Goal: Transaction & Acquisition: Purchase product/service

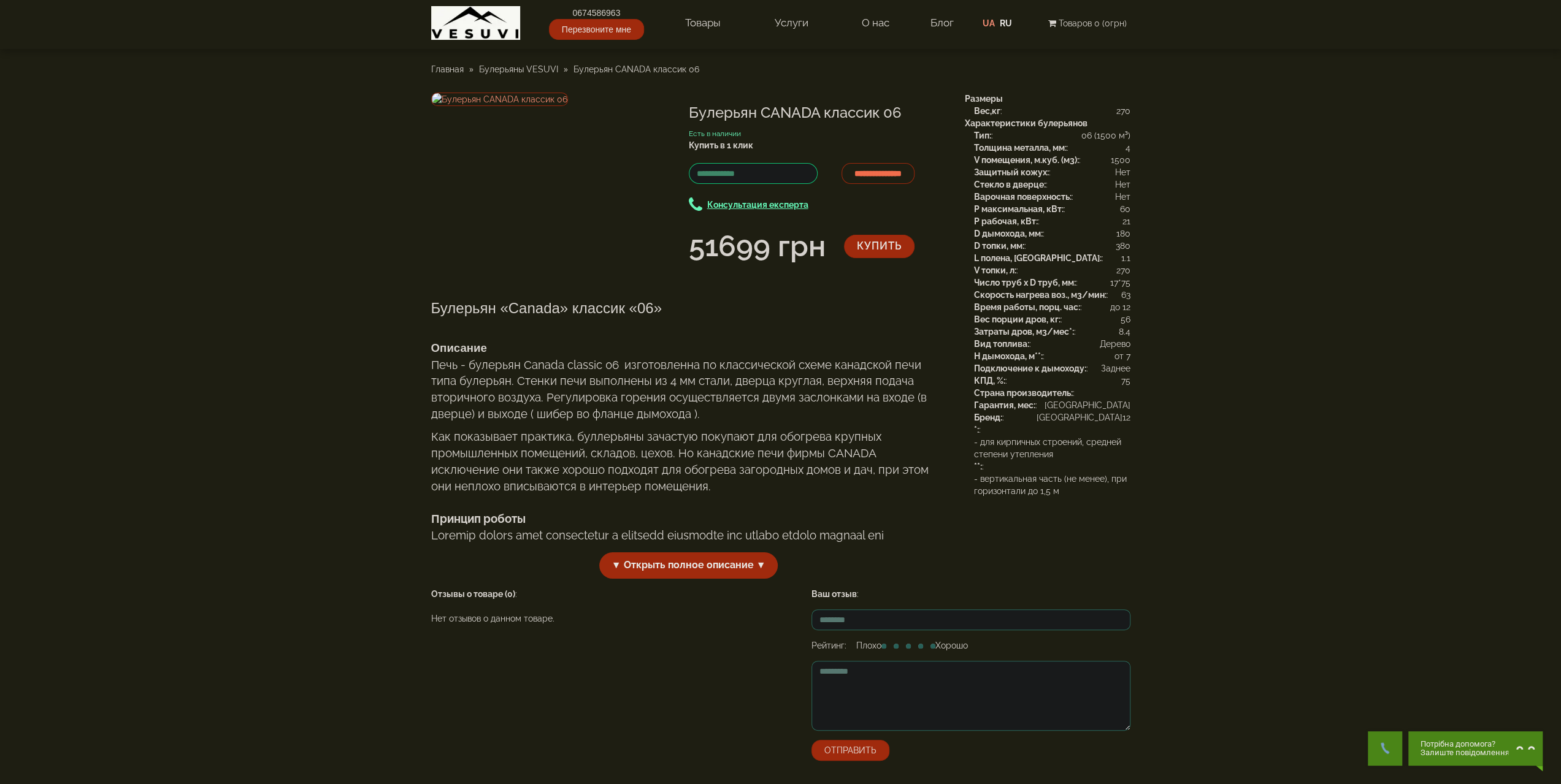
click at [534, 68] on span "Булерьяны VESUVI" at bounding box center [518, 69] width 79 height 10
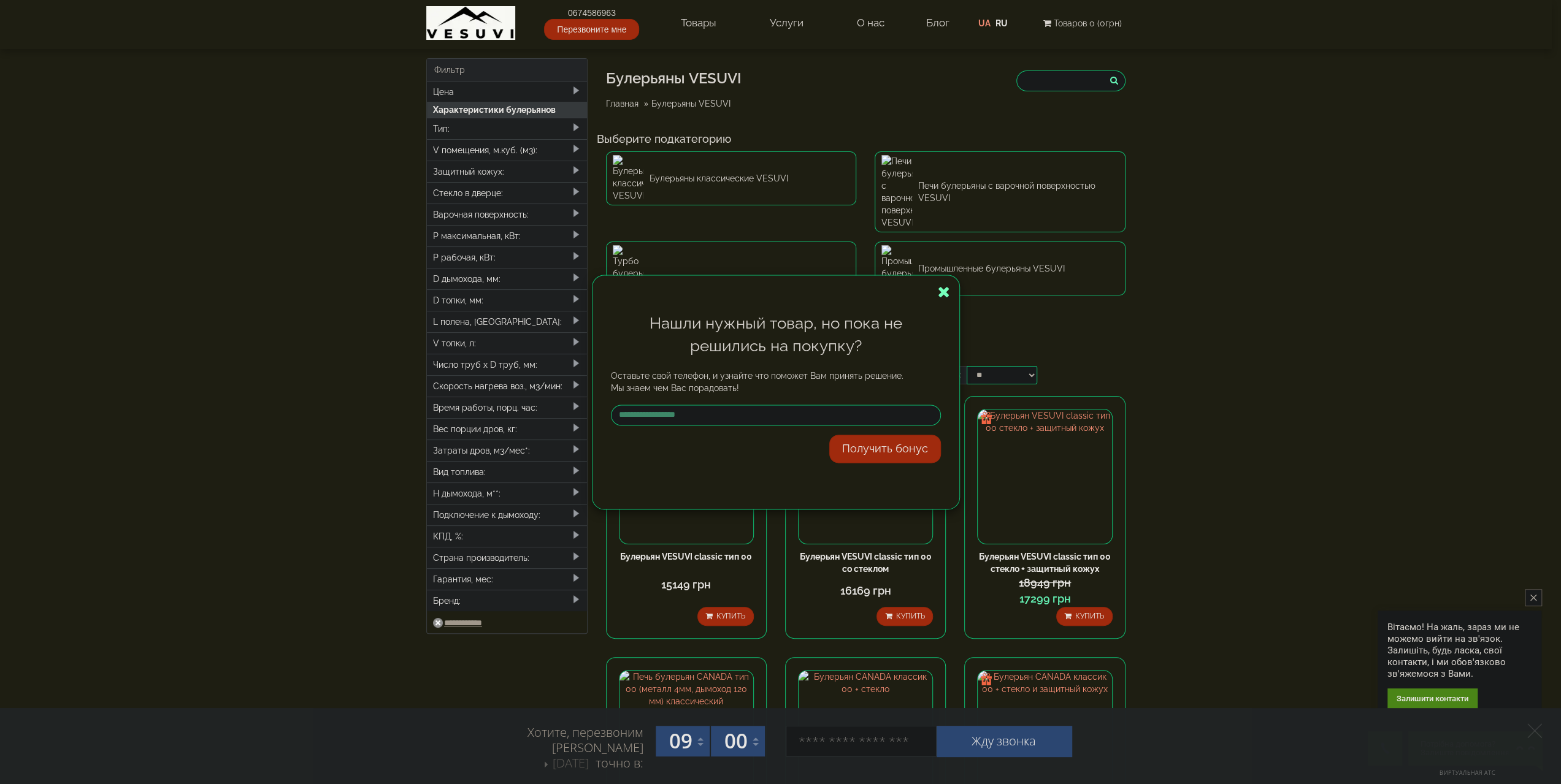
click at [943, 295] on icon "button" at bounding box center [944, 292] width 12 height 16
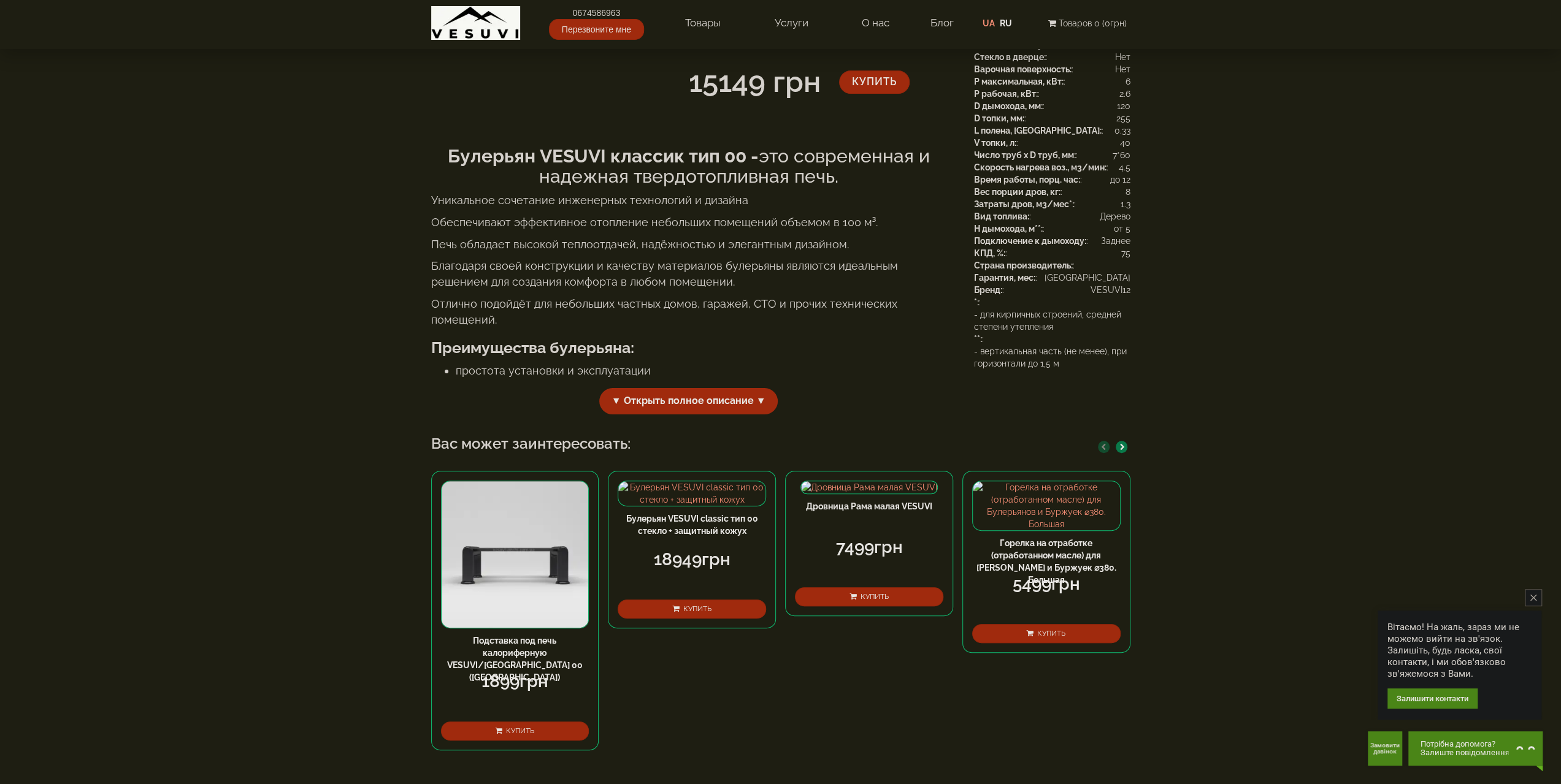
scroll to position [184, 0]
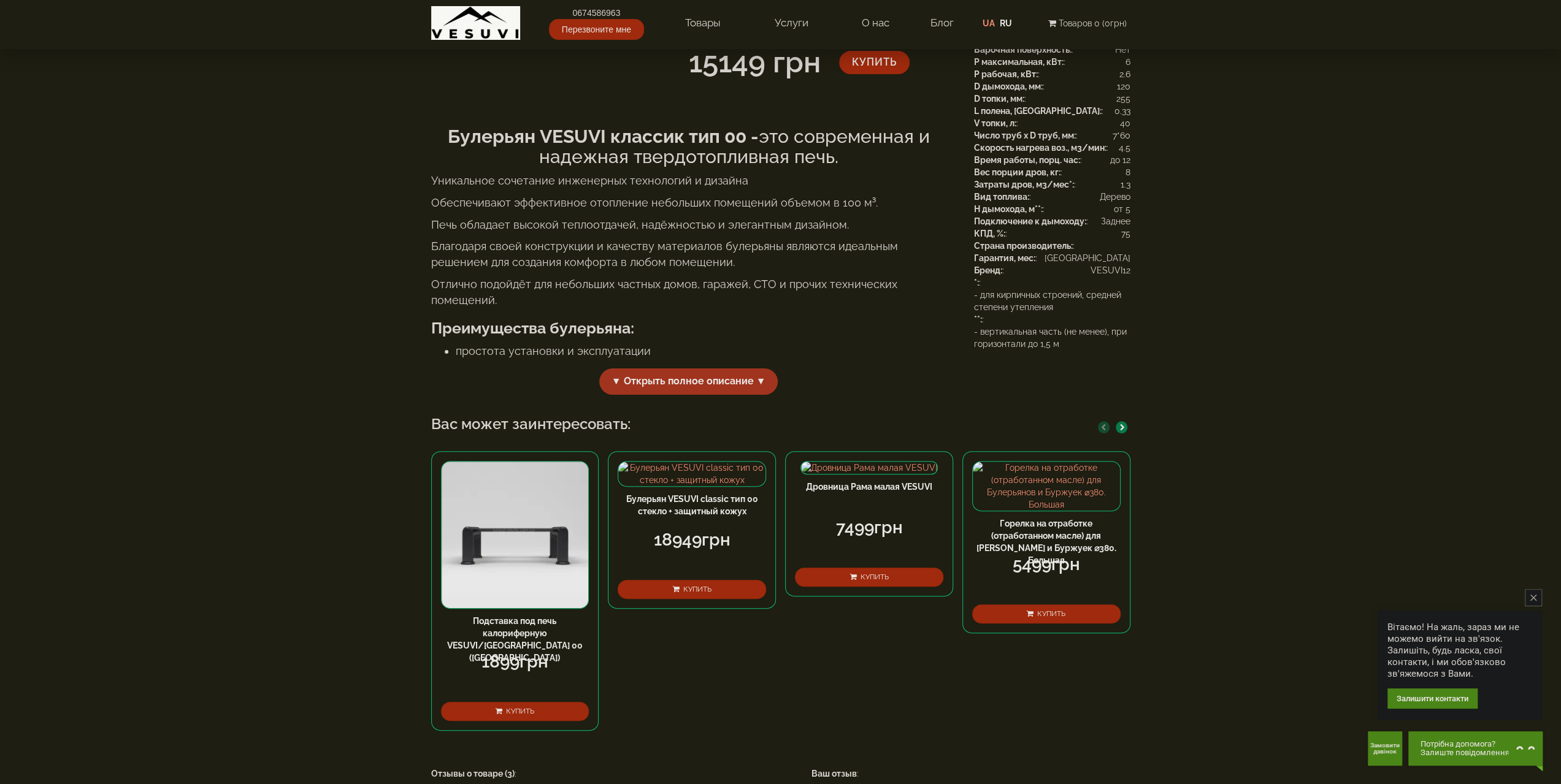
click at [707, 395] on span "▼ Открыть полное описание ▼" at bounding box center [689, 381] width 179 height 26
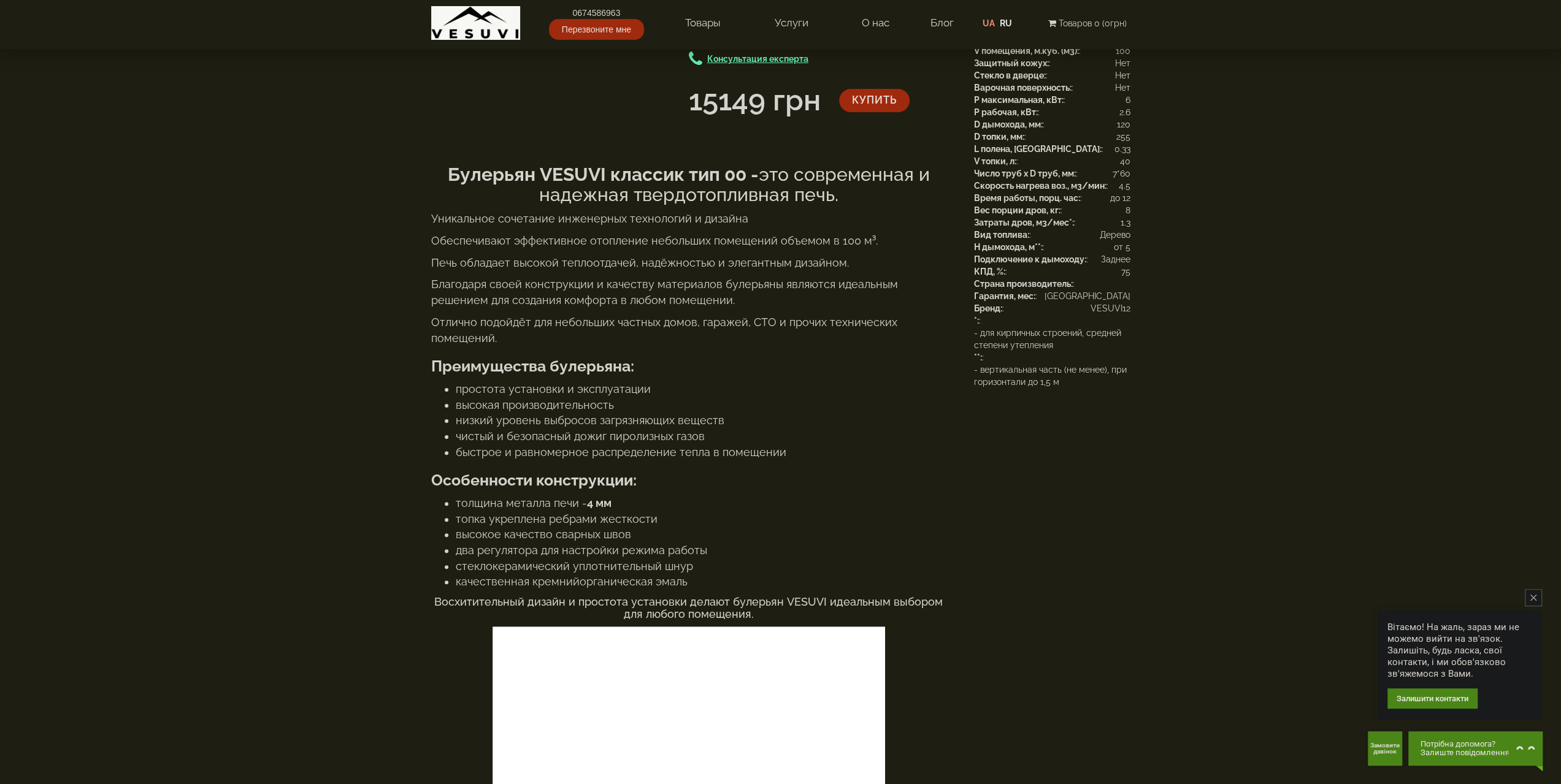
scroll to position [123, 0]
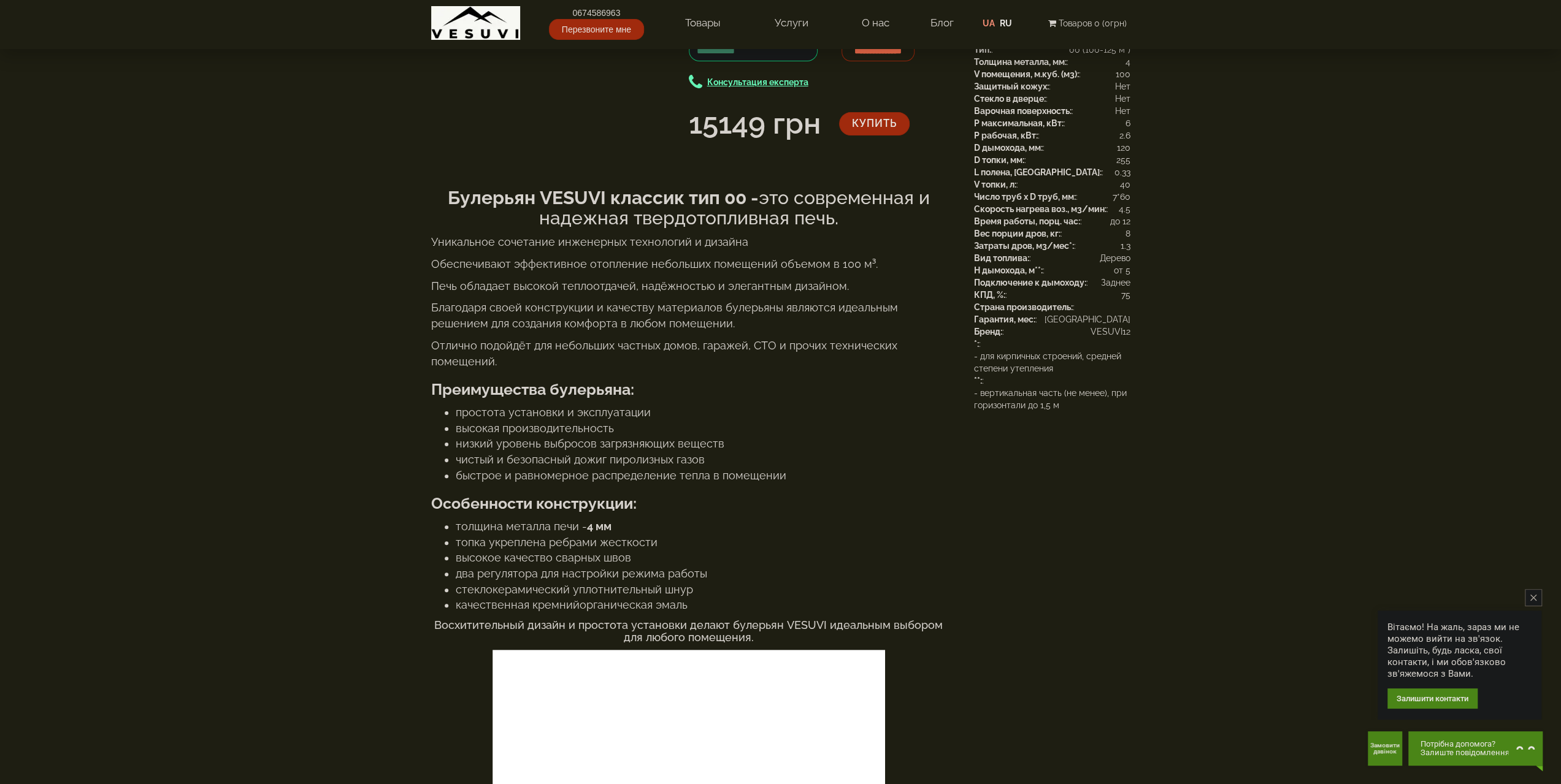
click at [538, 30] on img at bounding box center [544, 12] width 68 height 38
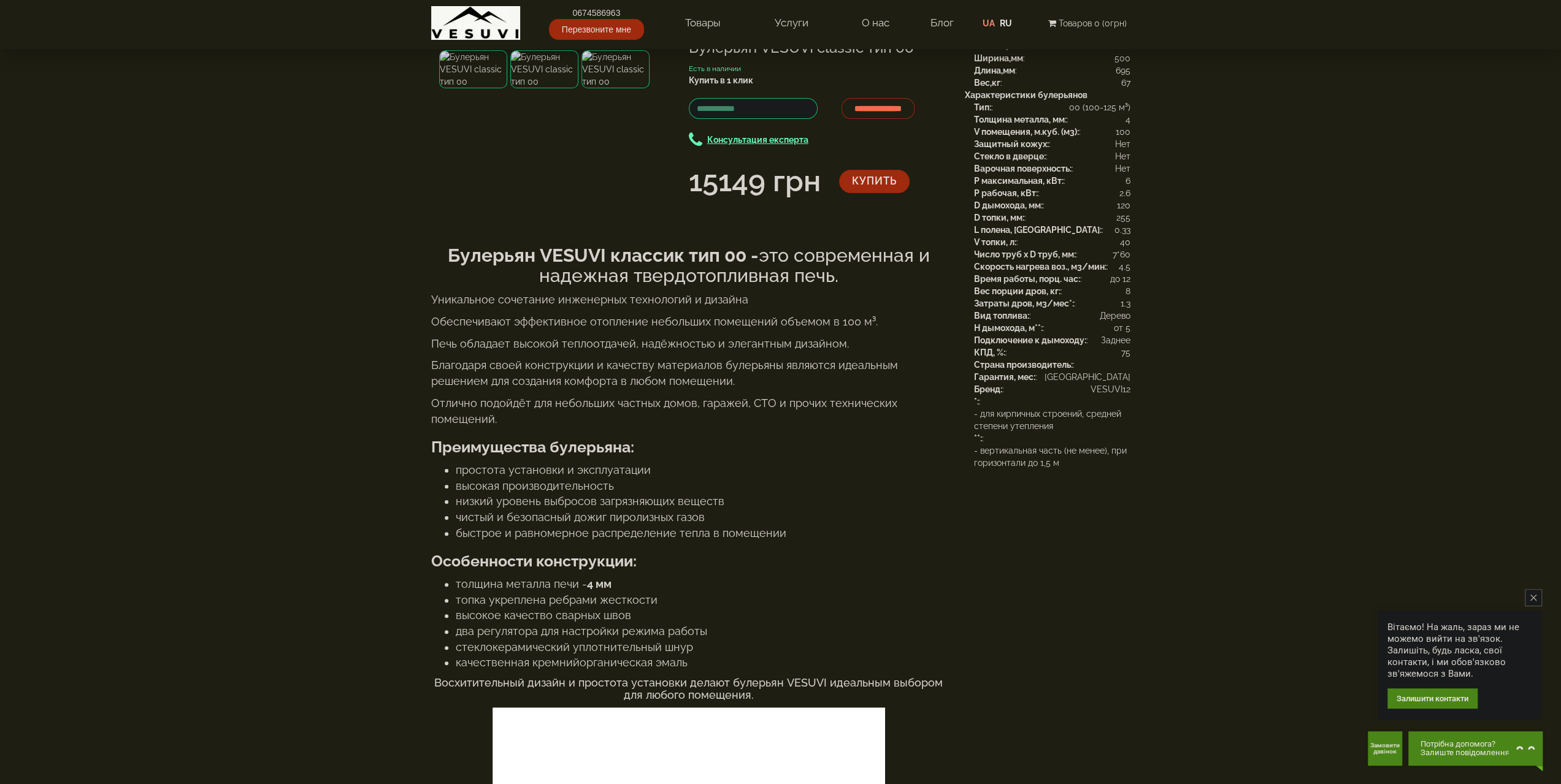
scroll to position [0, 0]
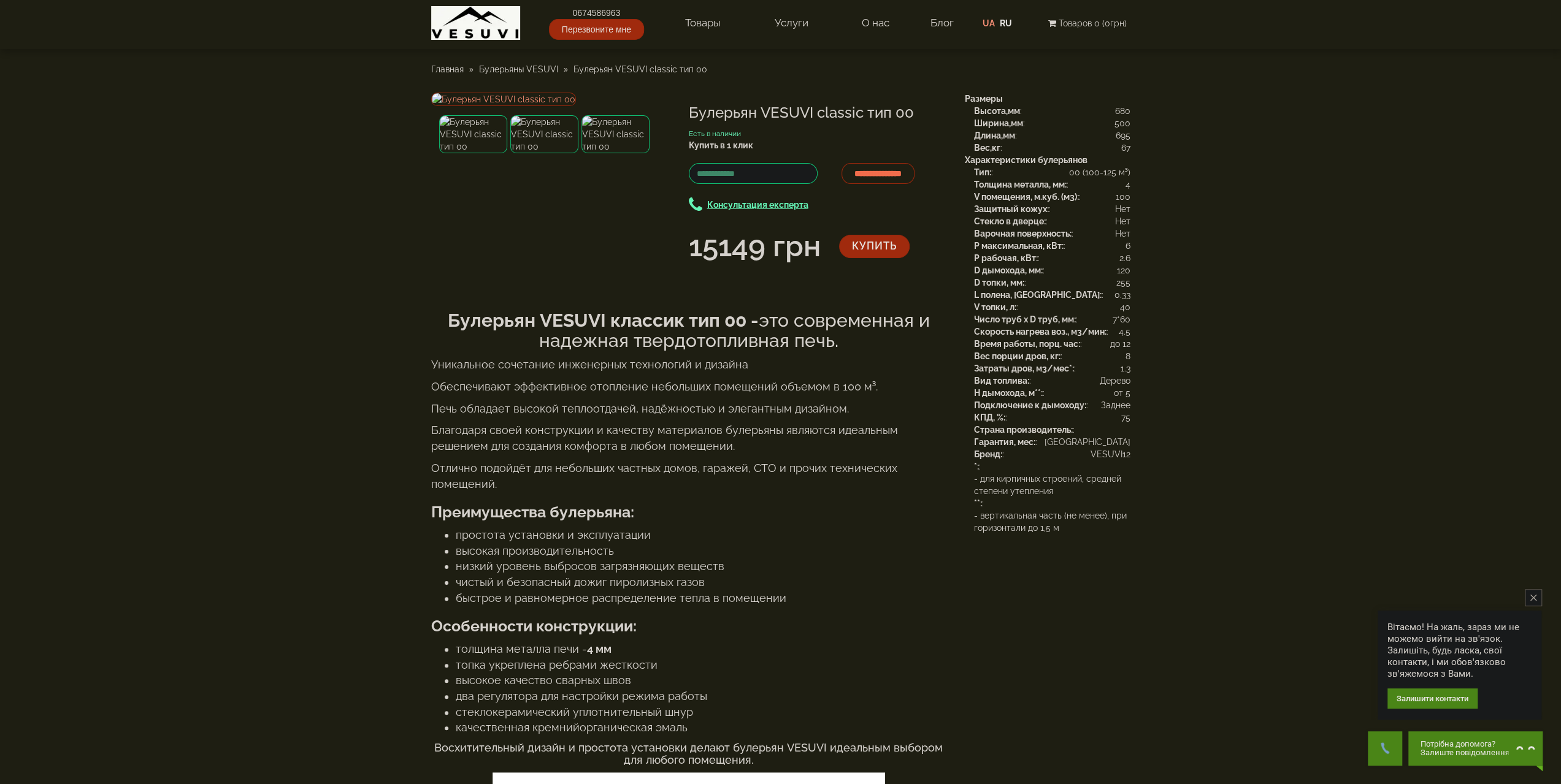
click at [614, 153] on img at bounding box center [615, 134] width 68 height 38
click at [551, 153] on img at bounding box center [544, 134] width 68 height 38
